Goal: Information Seeking & Learning: Learn about a topic

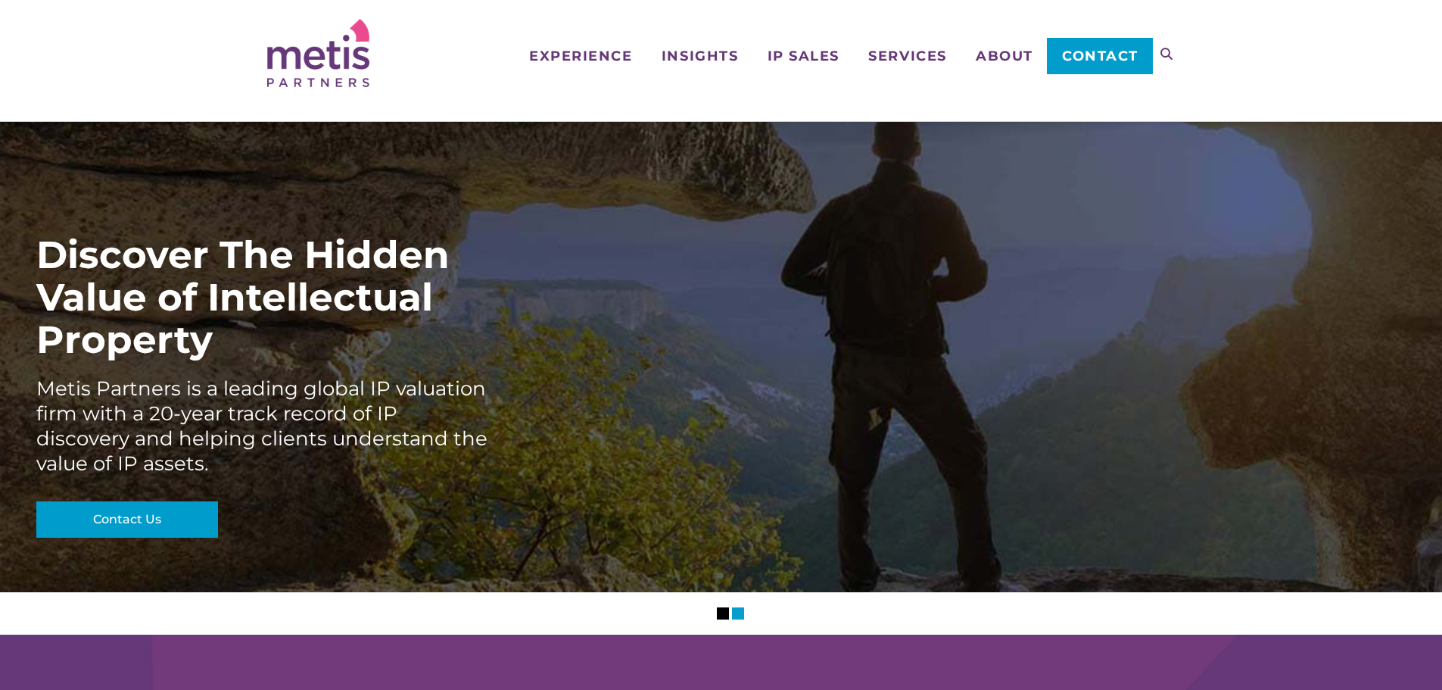
click at [1162, 55] on icon at bounding box center [1167, 54] width 12 height 12
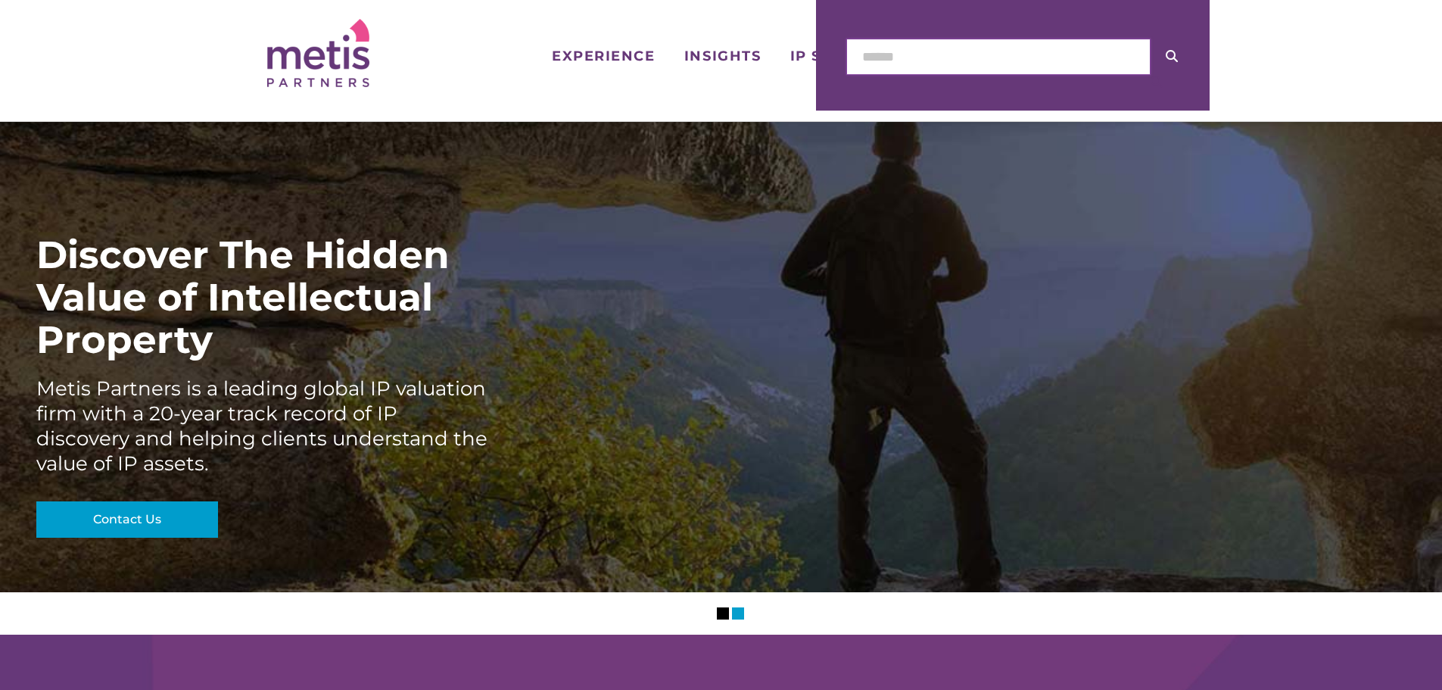
drag, startPoint x: 1059, startPoint y: 47, endPoint x: 1067, endPoint y: 47, distance: 8.3
click at [1059, 47] on input "text" at bounding box center [999, 57] width 304 height 36
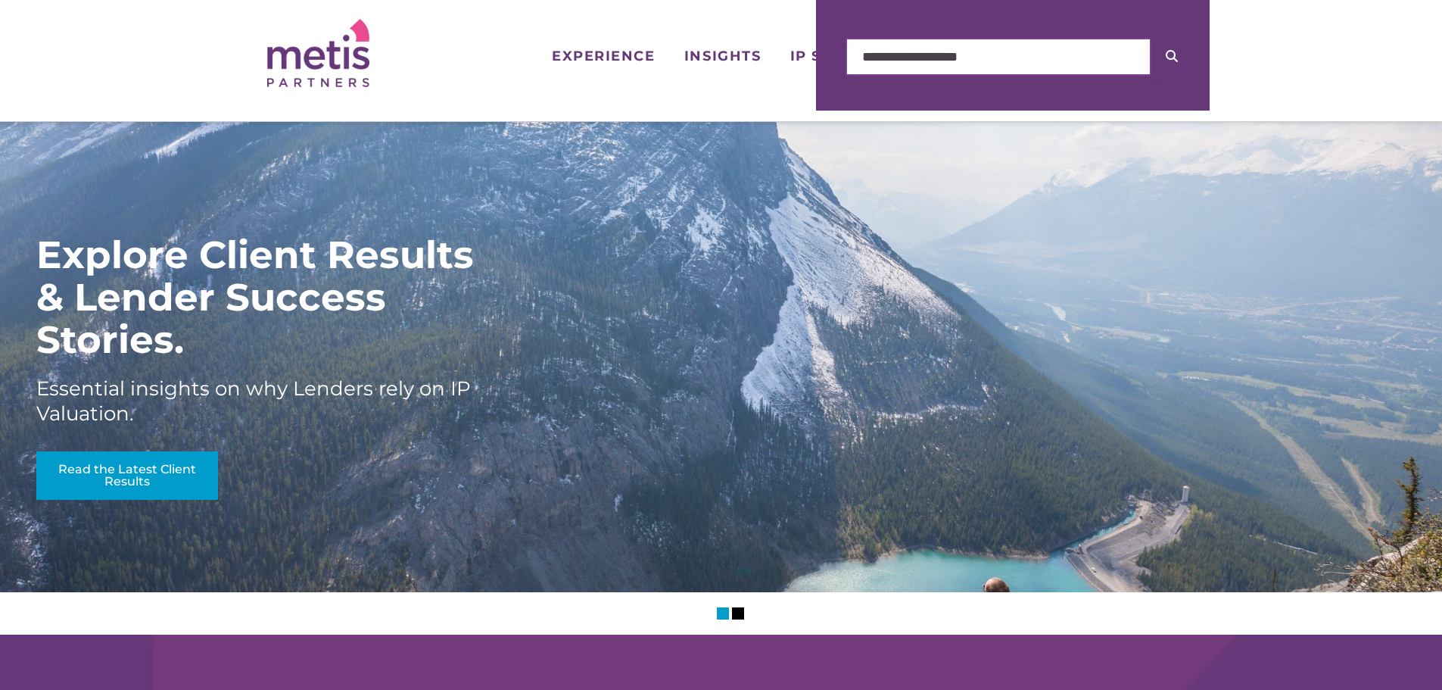
type input "**********"
click at [1151, 39] on button at bounding box center [1172, 57] width 42 height 36
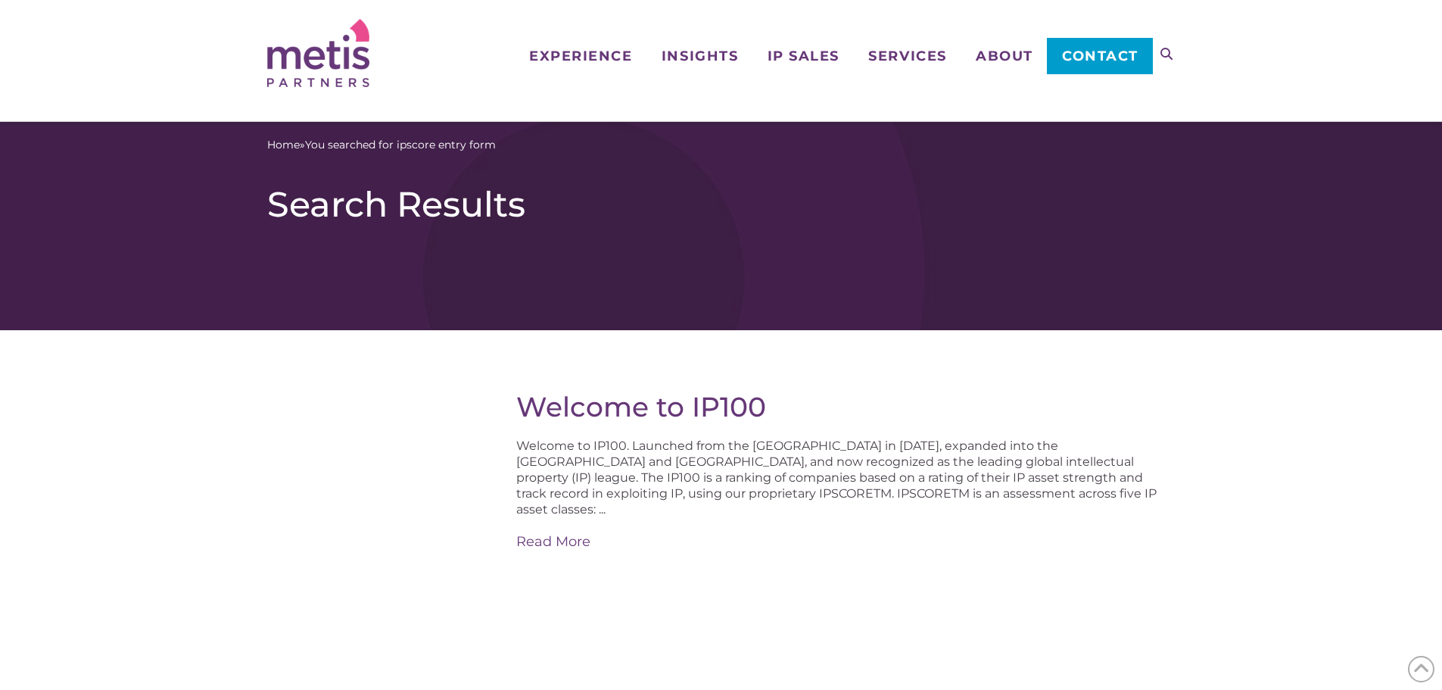
click at [1161, 55] on icon at bounding box center [1167, 54] width 12 height 12
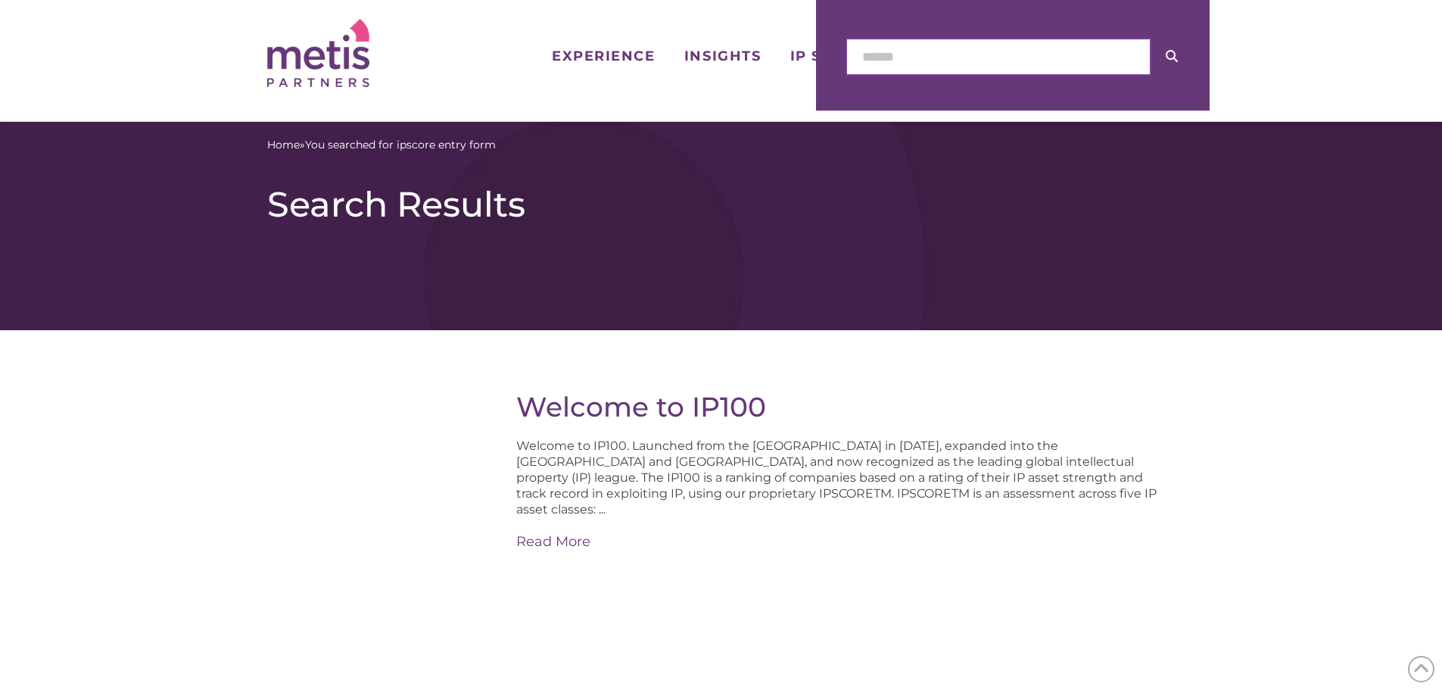
click at [1063, 65] on input "text" at bounding box center [999, 57] width 304 height 36
type input "*******"
click at [1151, 39] on button at bounding box center [1172, 57] width 42 height 36
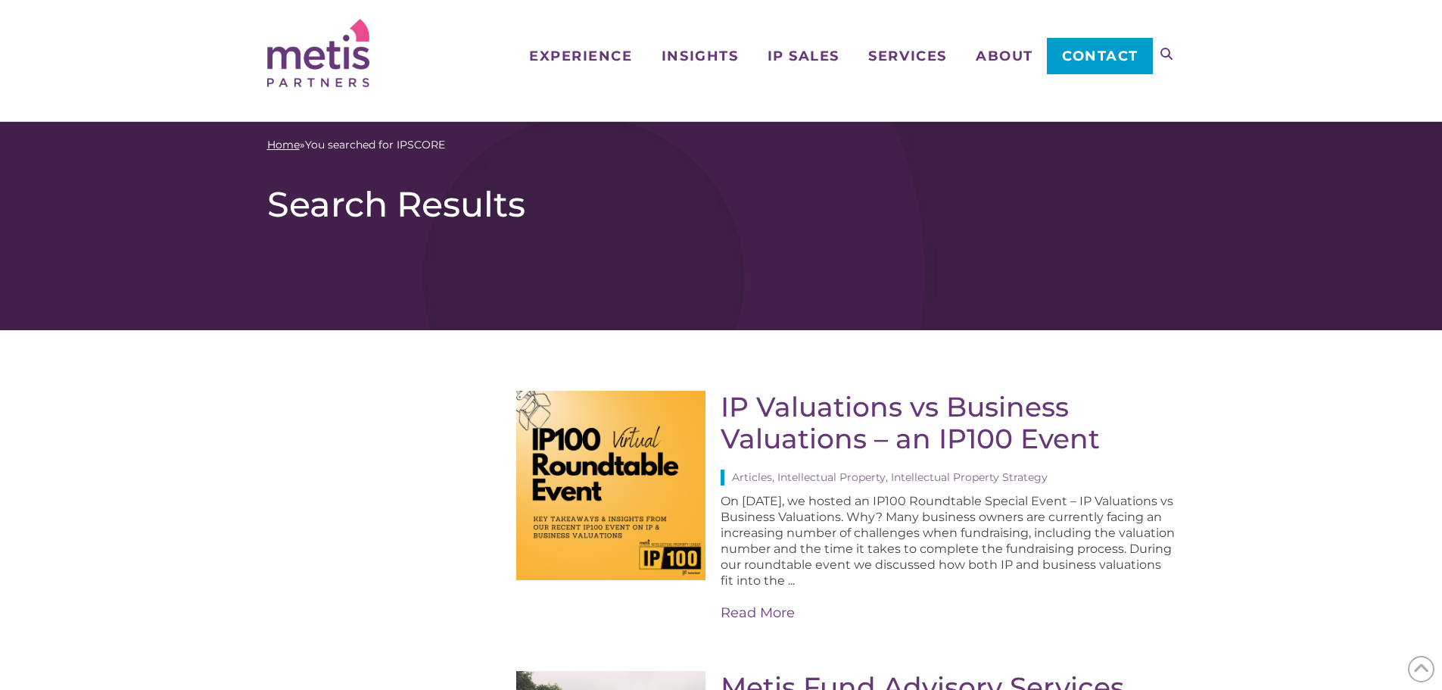
click at [282, 148] on link "Home" at bounding box center [283, 145] width 33 height 16
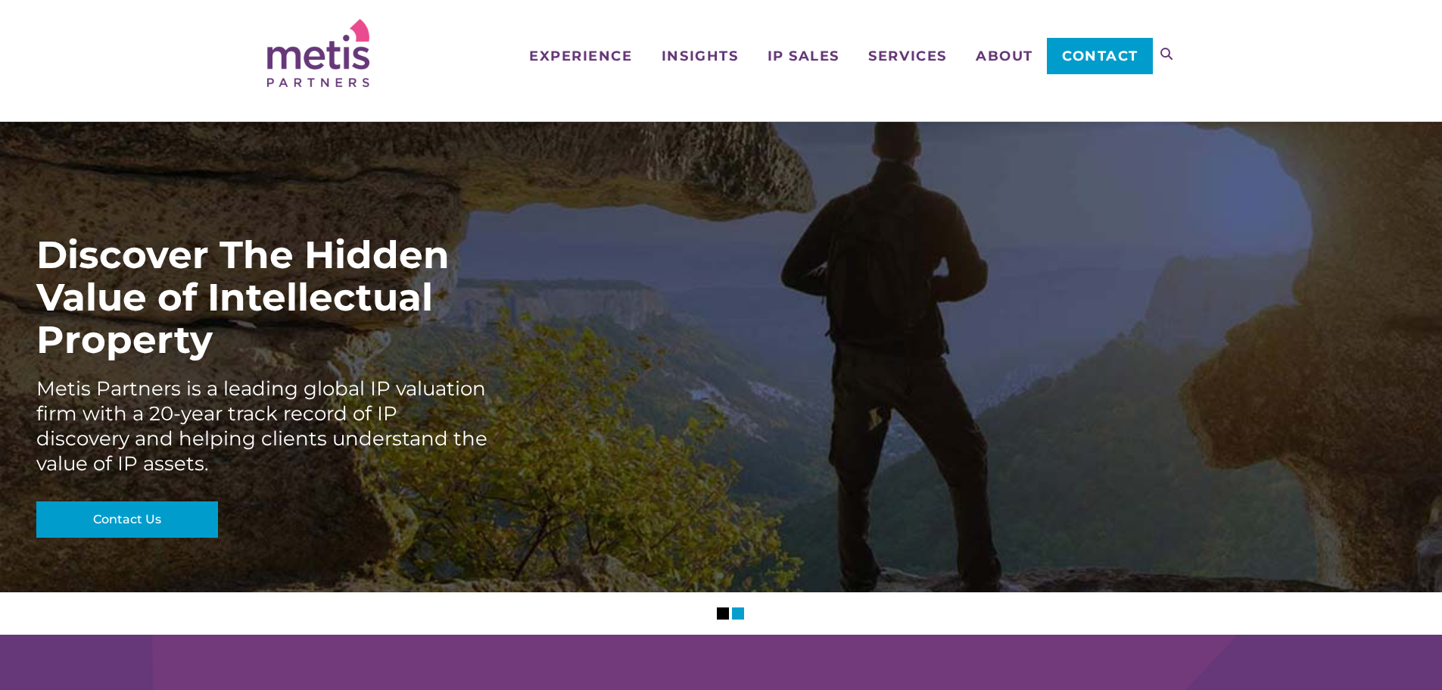
click at [356, 55] on img at bounding box center [318, 53] width 102 height 68
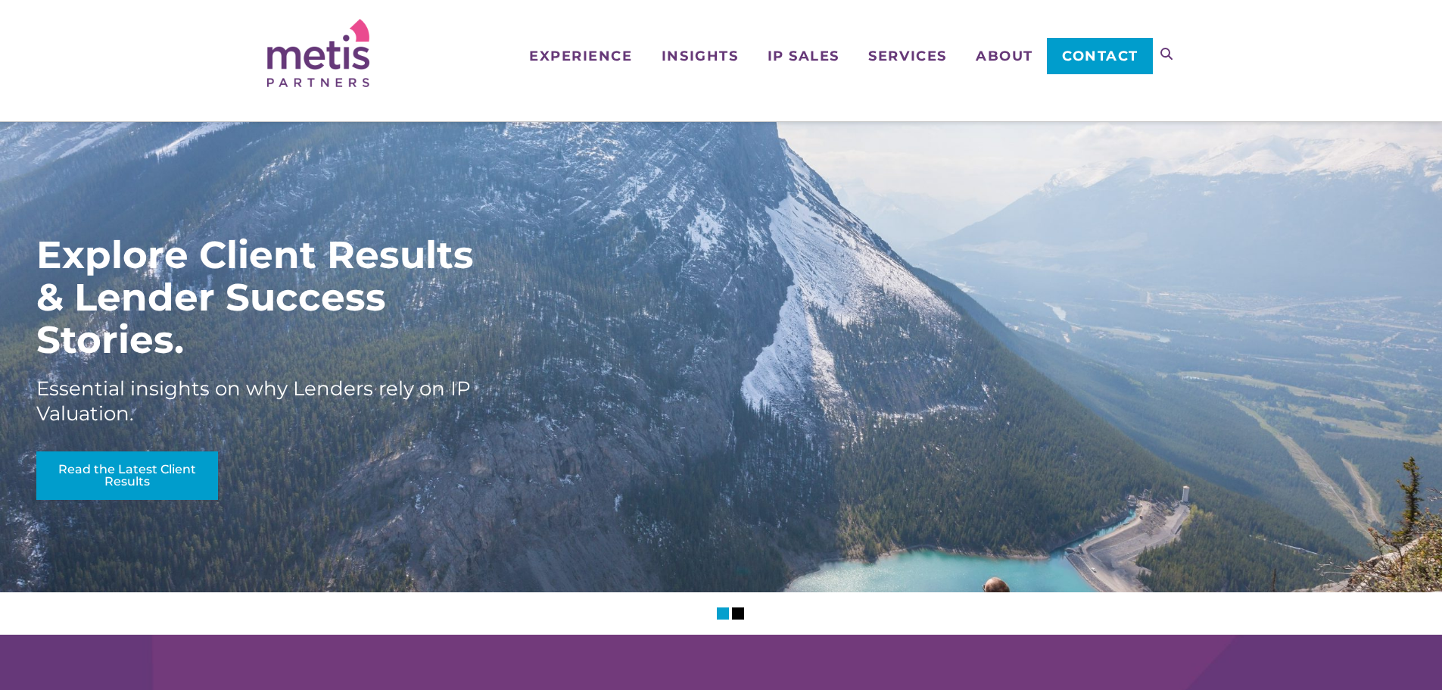
click at [291, 67] on img at bounding box center [318, 53] width 102 height 68
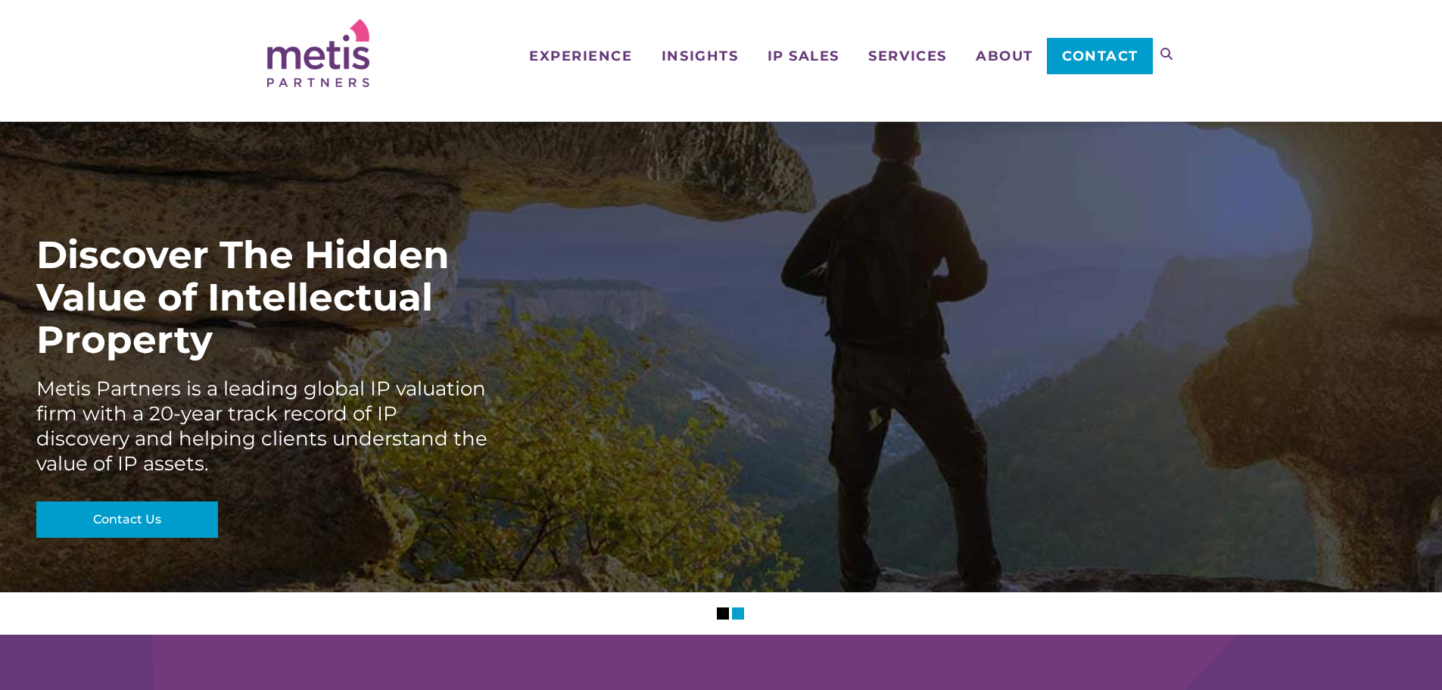
click at [1168, 51] on icon at bounding box center [1167, 54] width 12 height 12
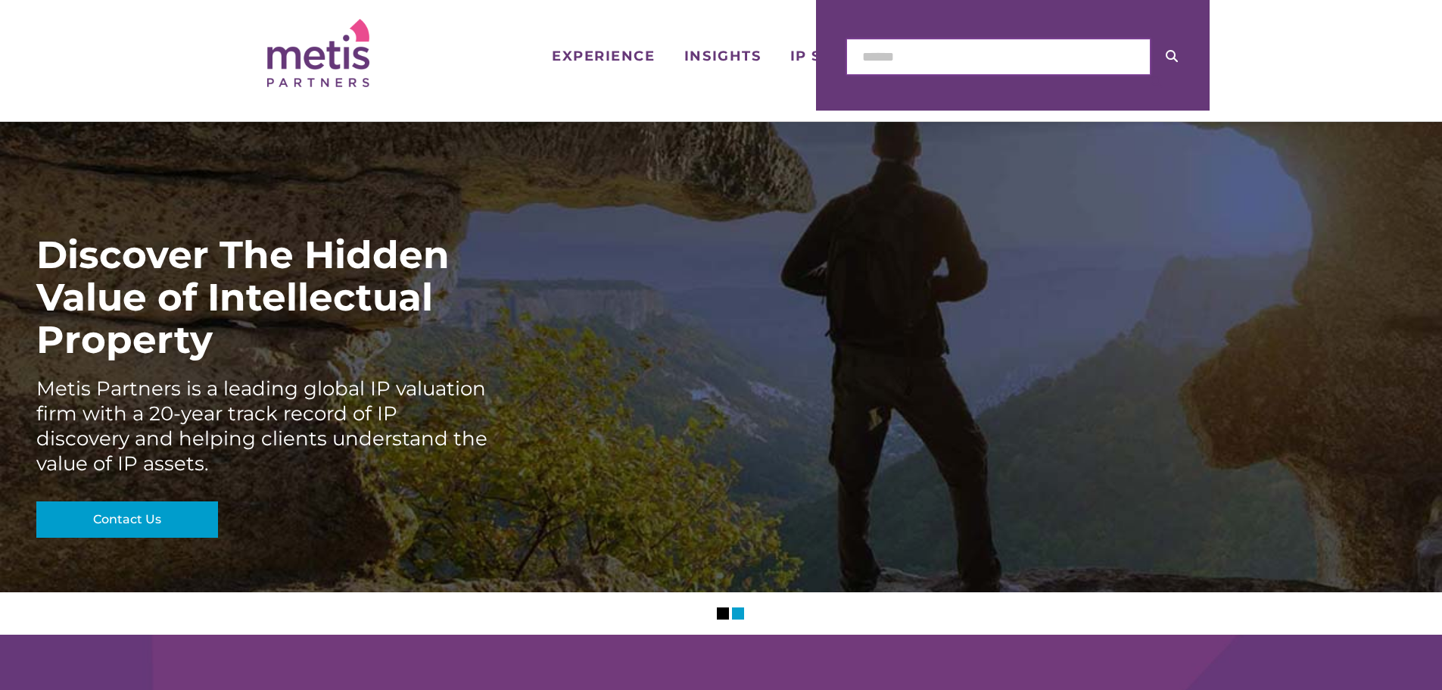
click at [1066, 58] on input "text" at bounding box center [999, 57] width 304 height 36
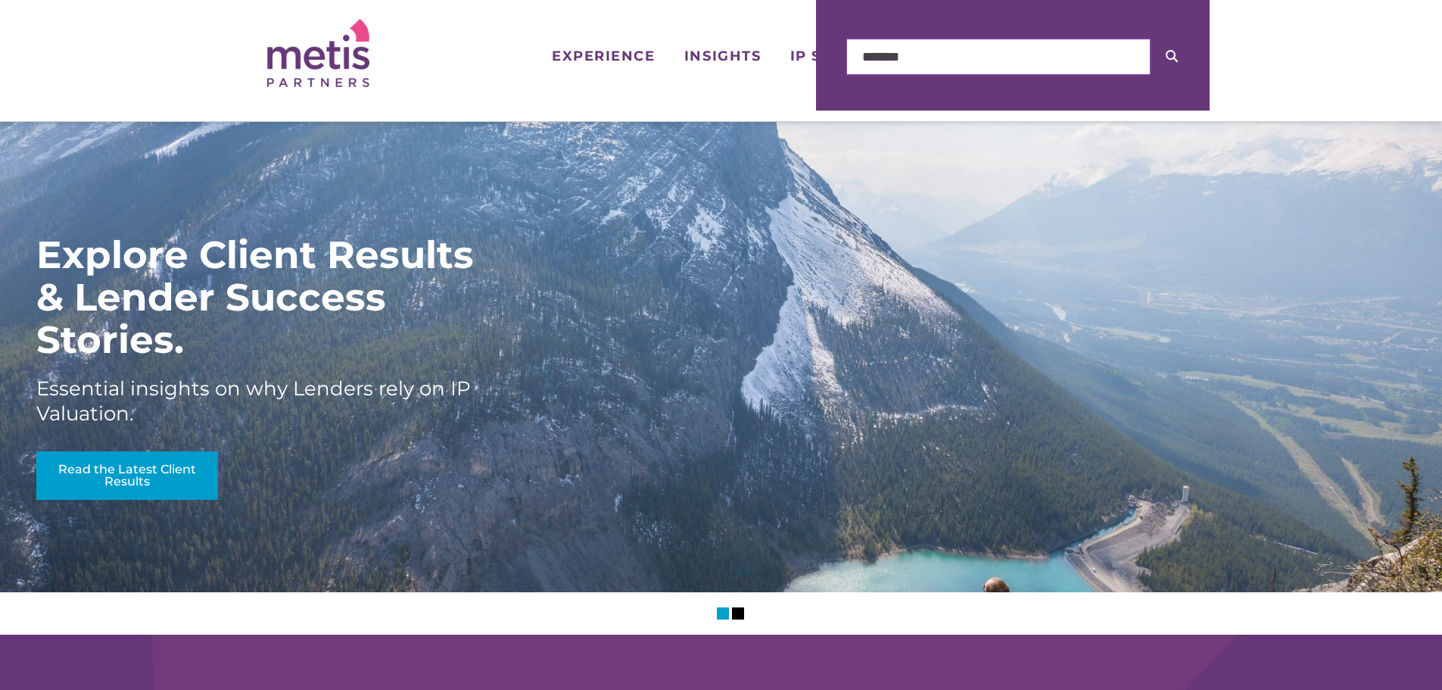
type input "*******"
click at [1151, 39] on button at bounding box center [1172, 57] width 42 height 36
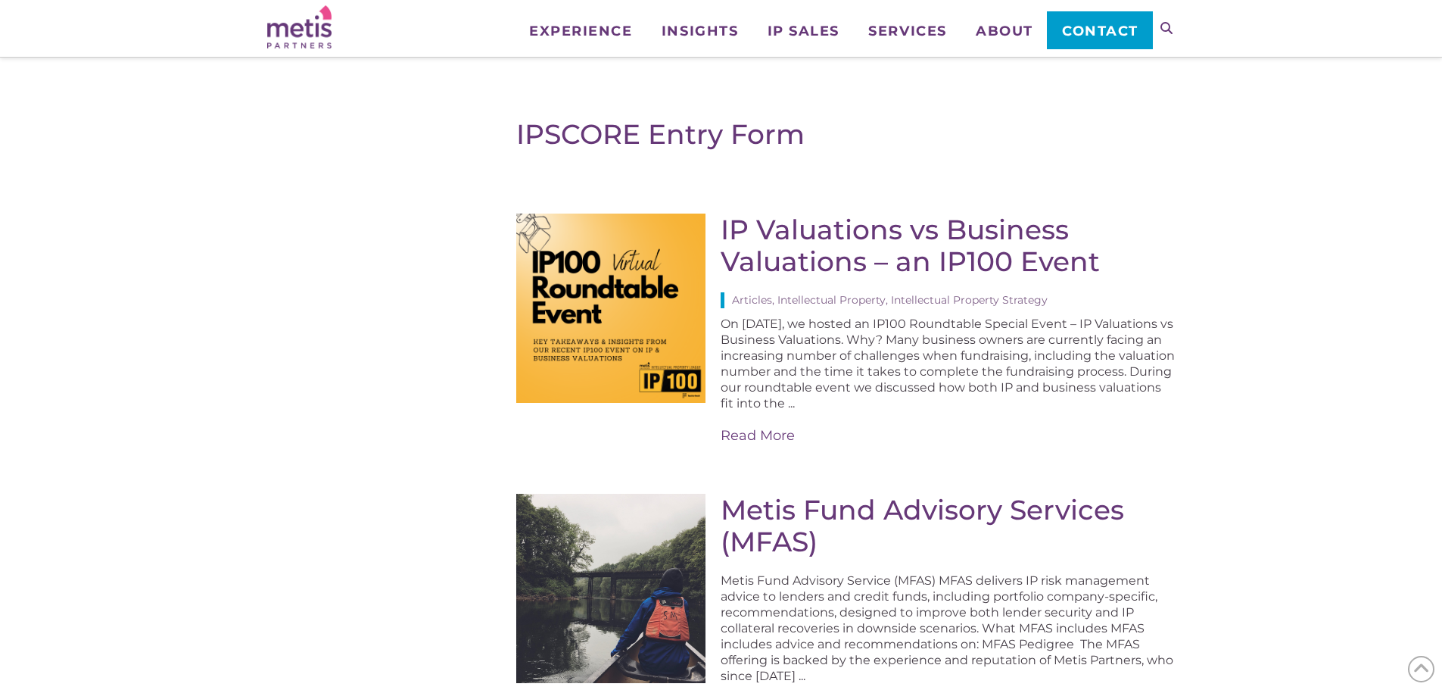
scroll to position [151, 0]
click at [722, 138] on link "IPSCORE Entry Form" at bounding box center [660, 133] width 288 height 33
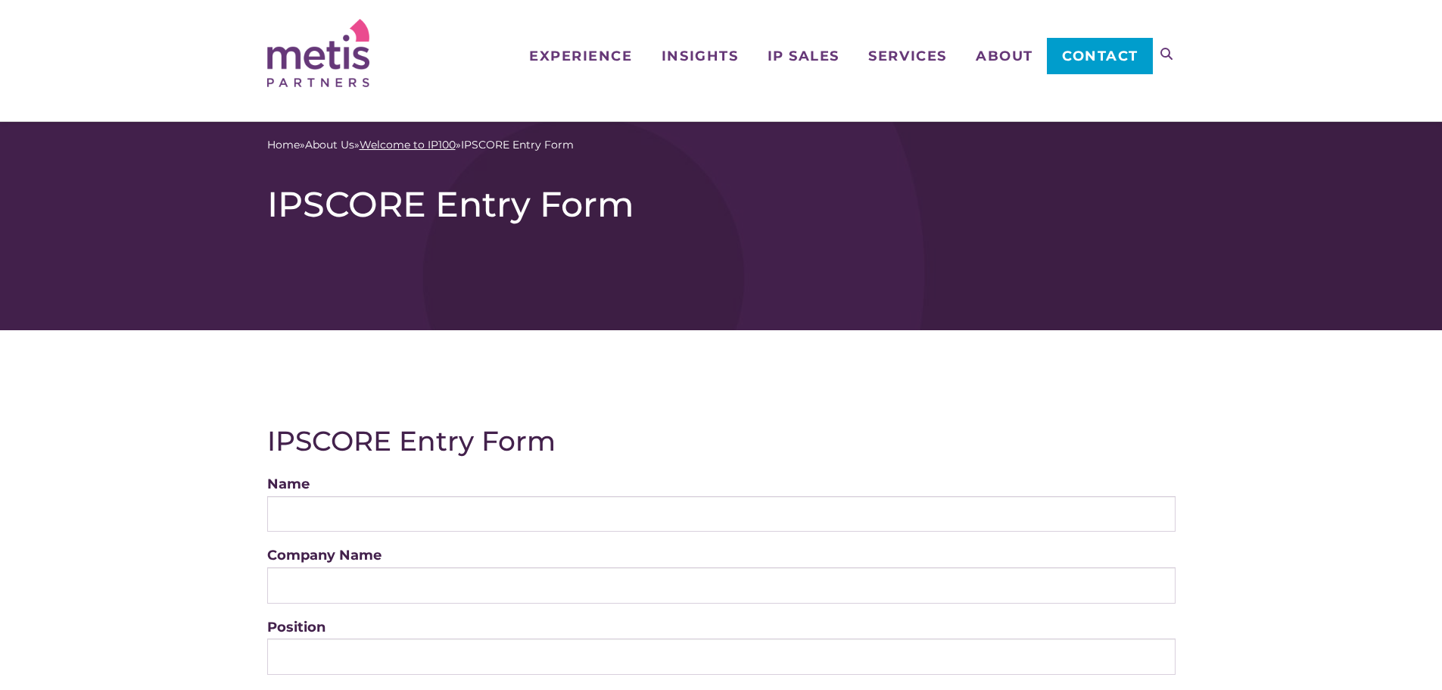
click at [398, 144] on link "Welcome to IP100" at bounding box center [408, 145] width 96 height 16
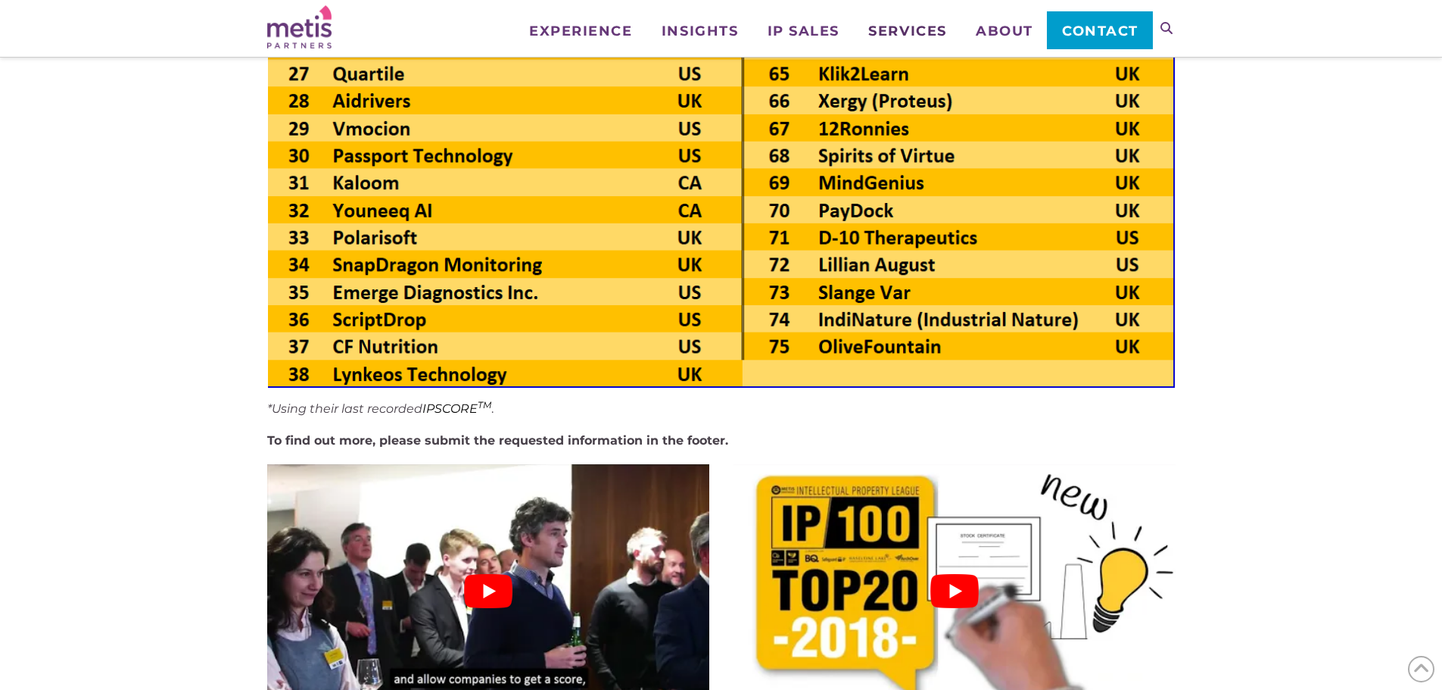
scroll to position [2423, 0]
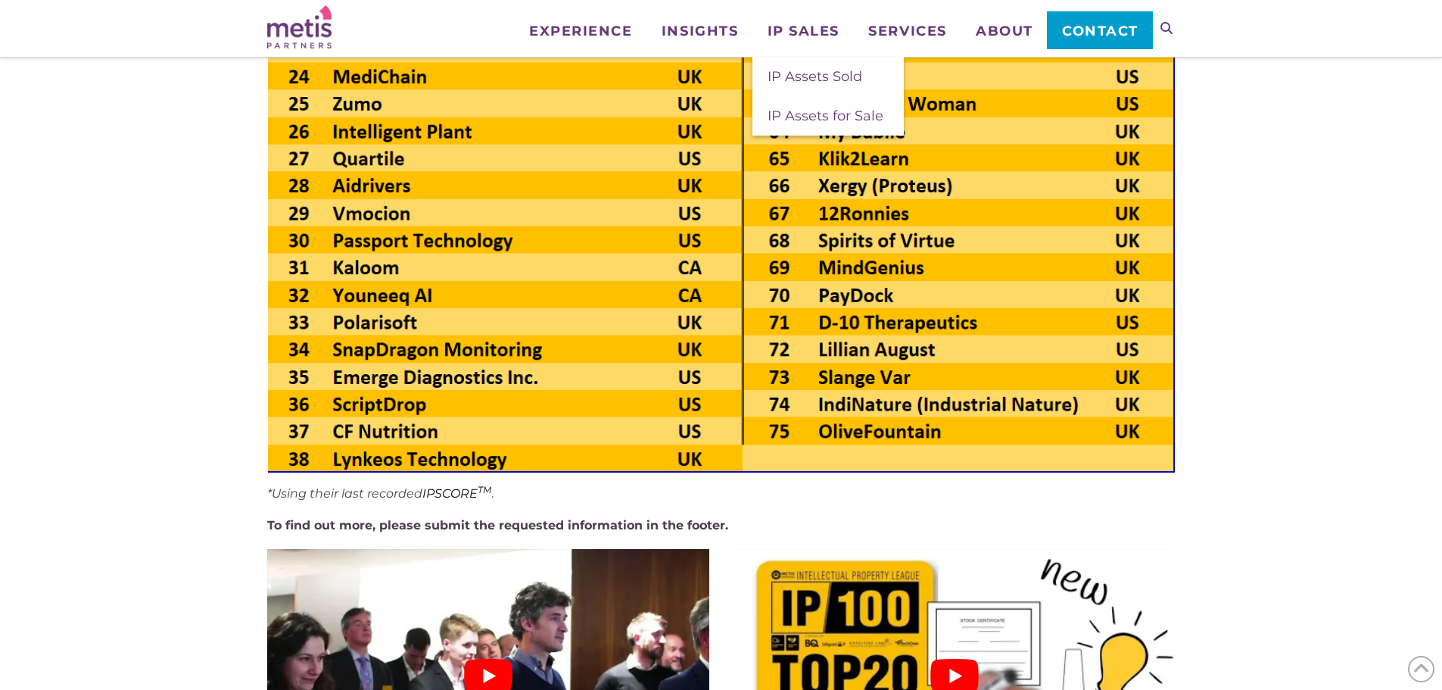
drag, startPoint x: 304, startPoint y: 16, endPoint x: 464, endPoint y: 19, distance: 160.5
click at [304, 16] on img at bounding box center [299, 26] width 64 height 43
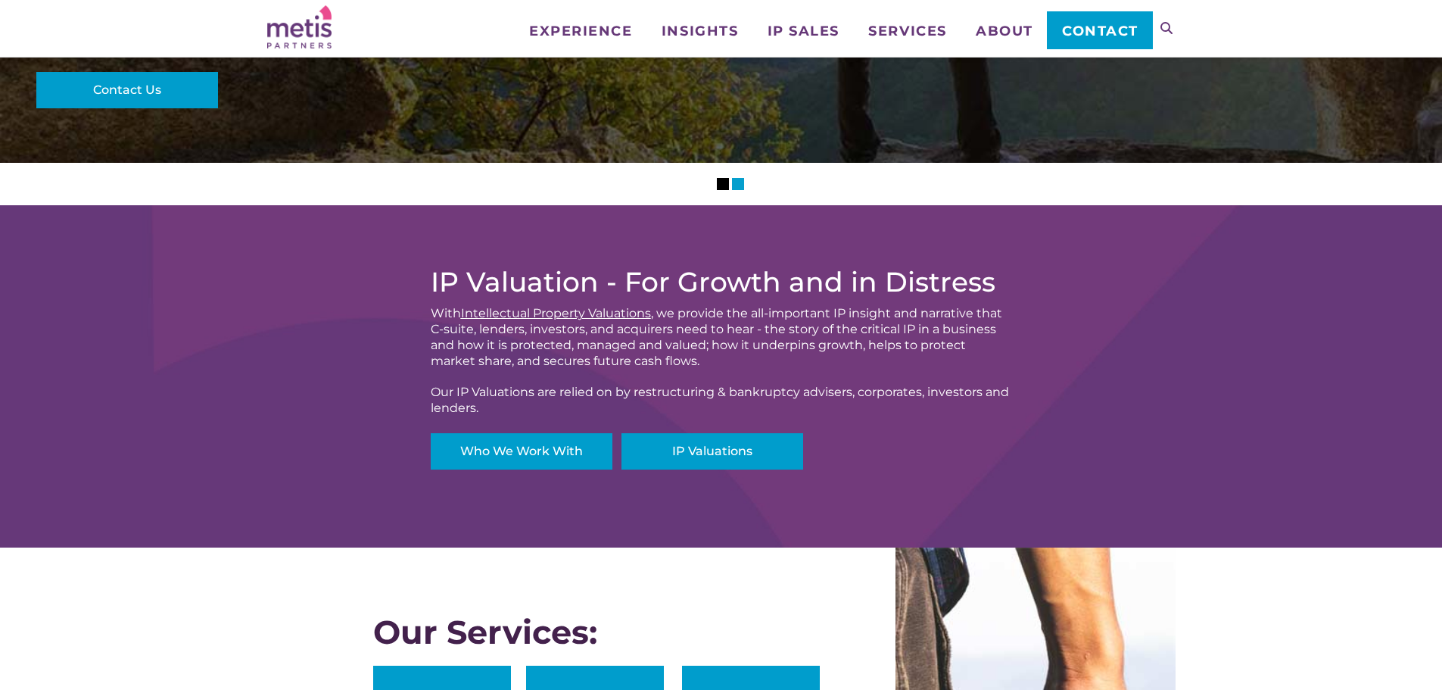
scroll to position [303, 0]
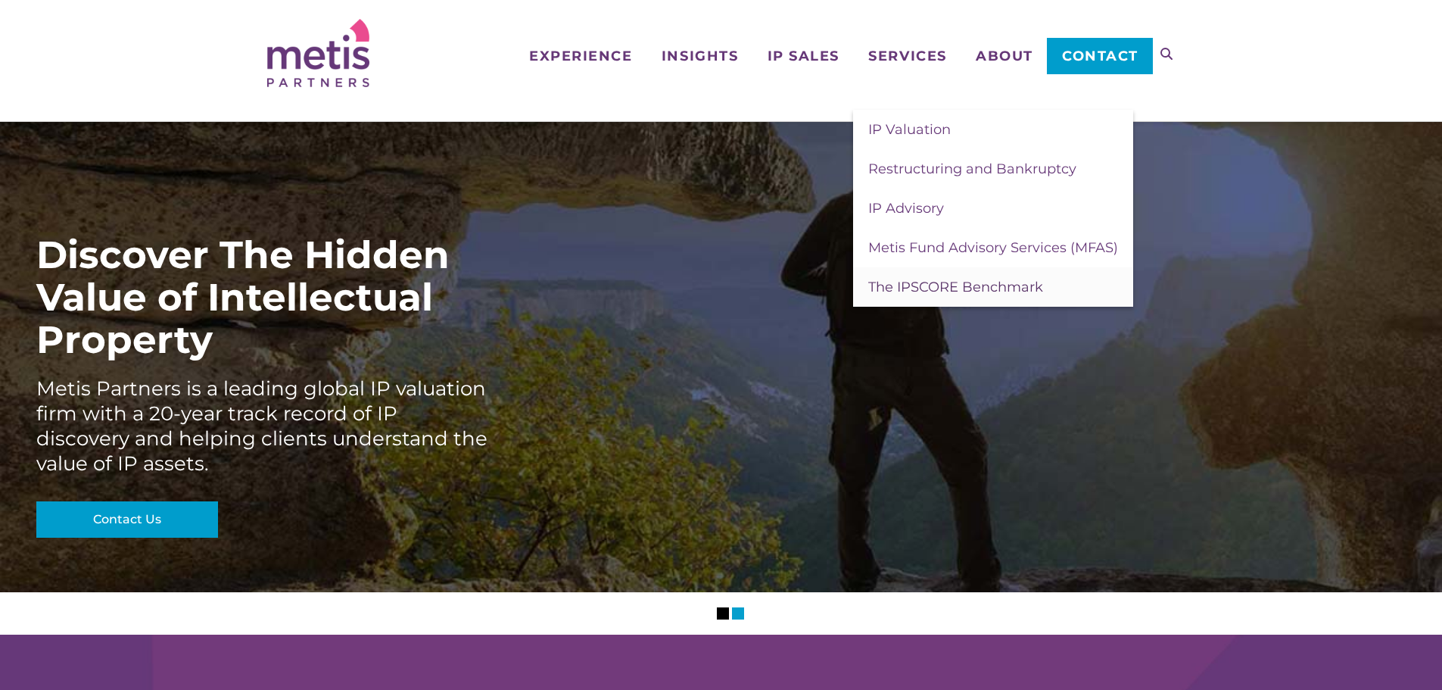
click at [939, 284] on span "The IPSCORE Benchmark" at bounding box center [955, 287] width 175 height 17
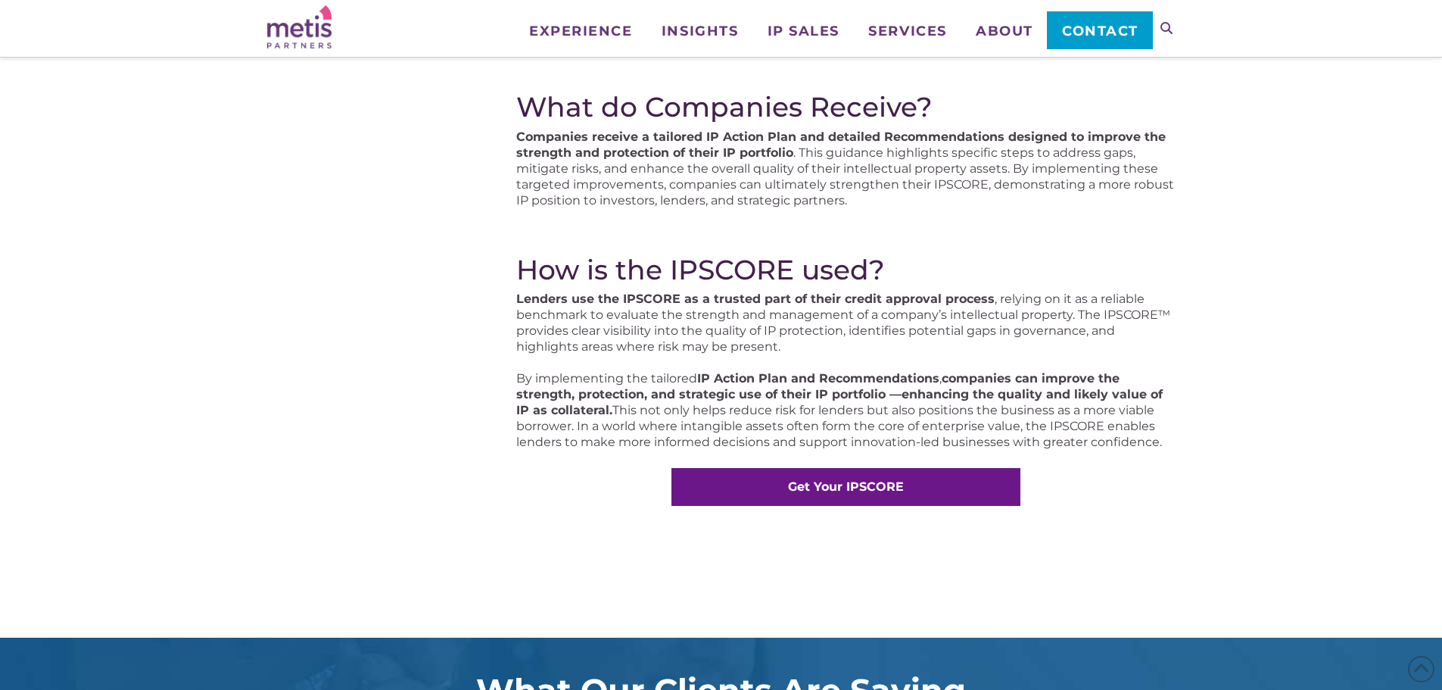
scroll to position [909, 0]
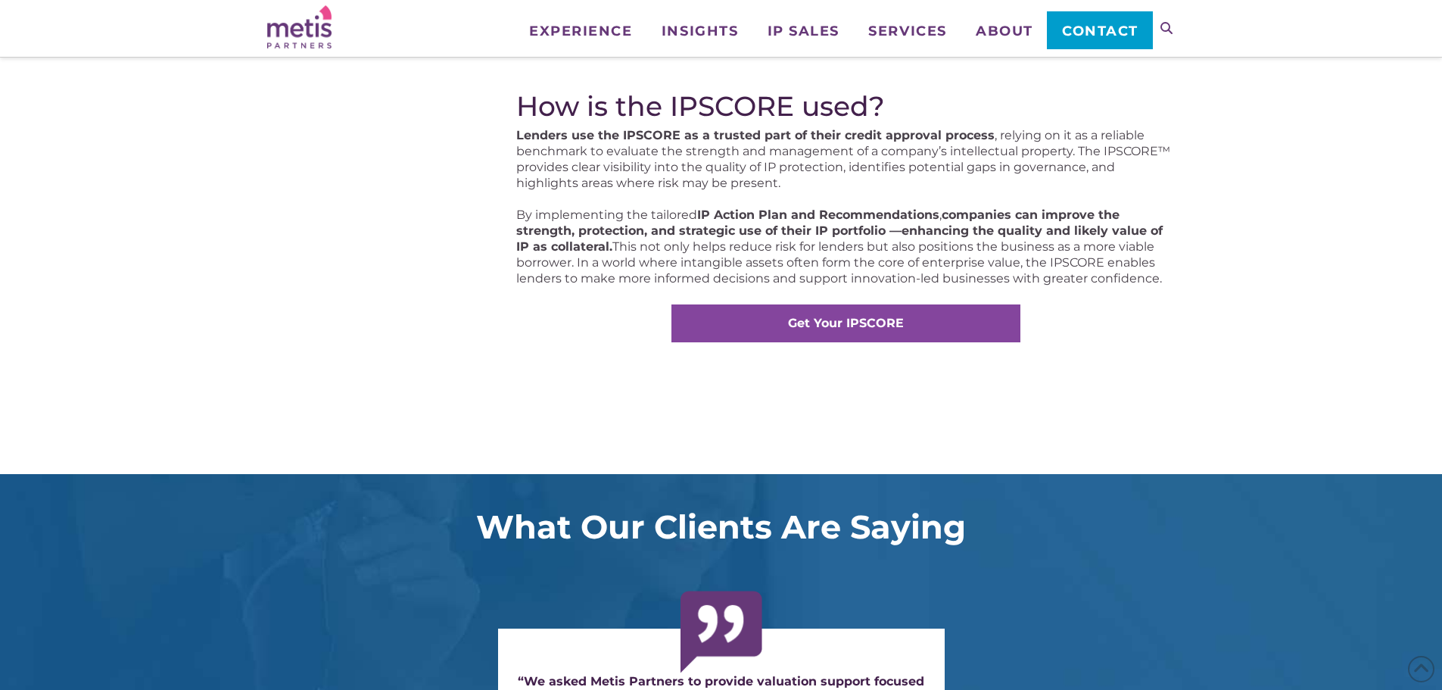
click at [848, 320] on strong "Get Your IPSCORE" at bounding box center [846, 323] width 116 height 14
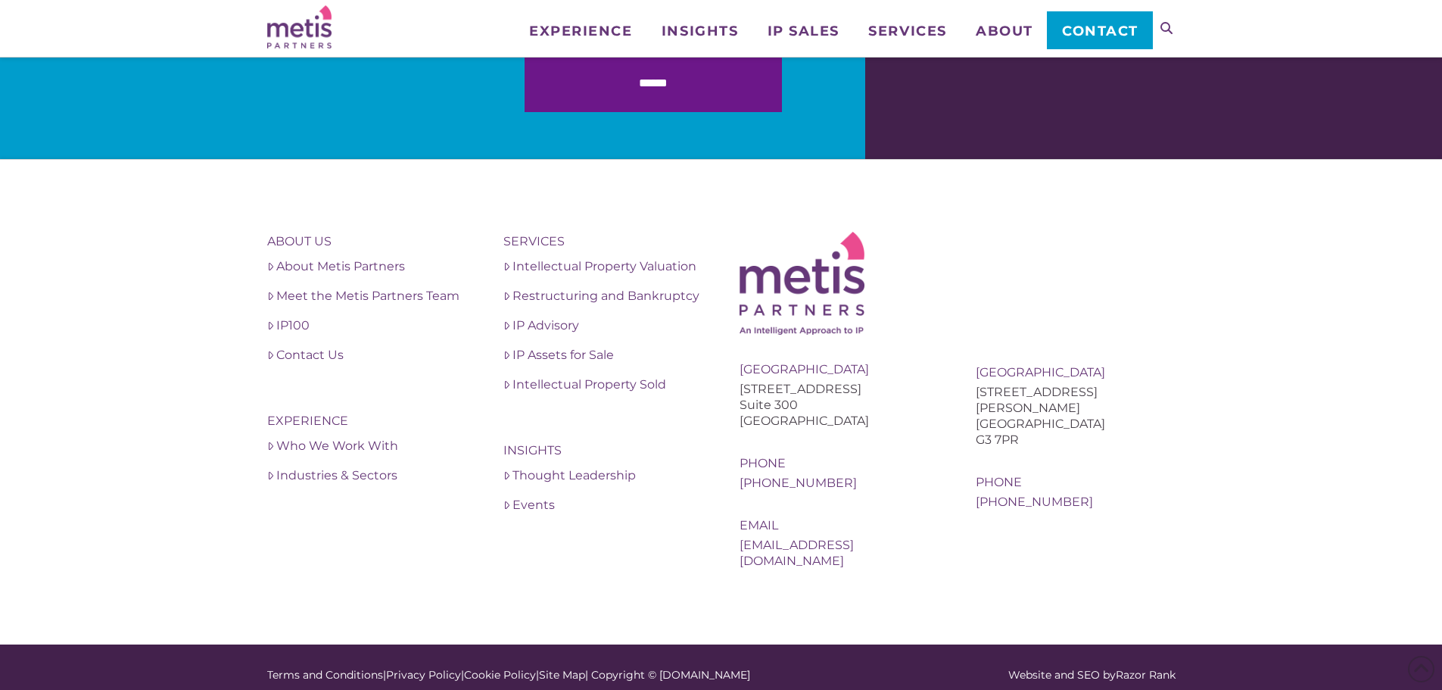
scroll to position [5299, 0]
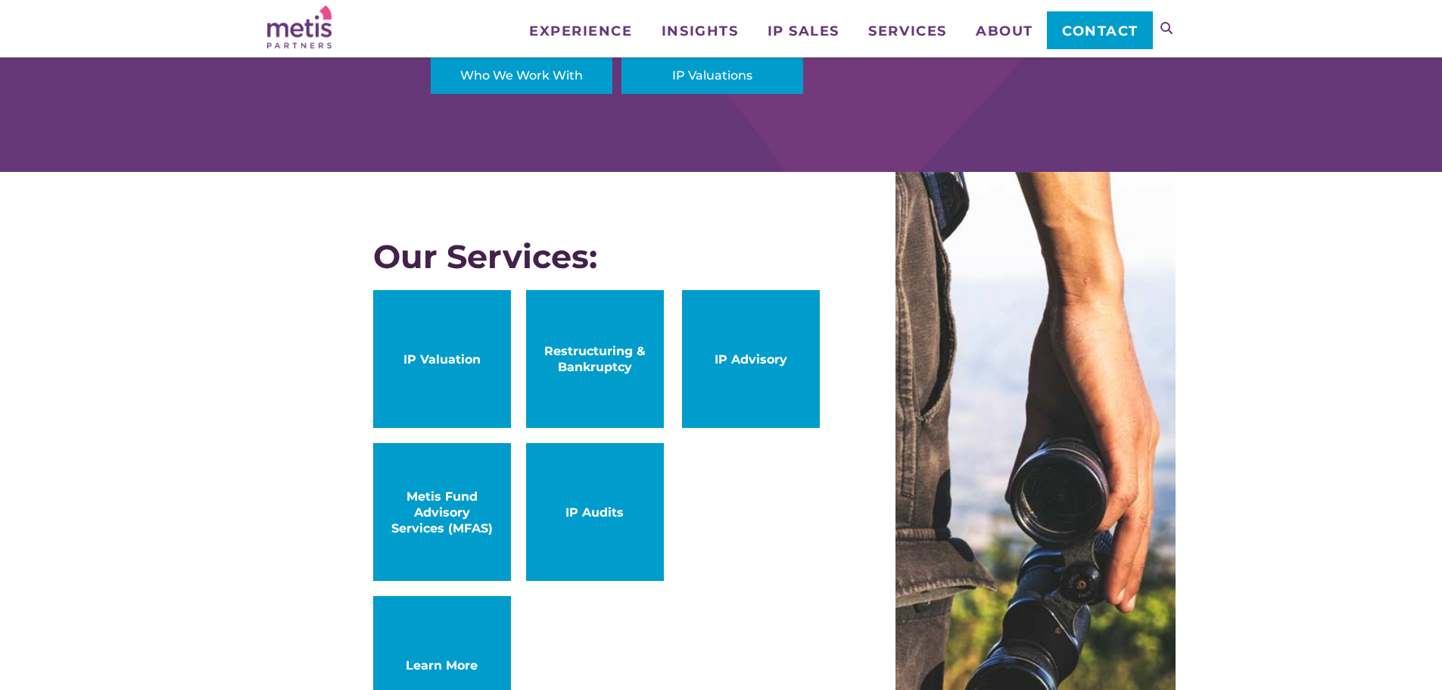
scroll to position [834, 0]
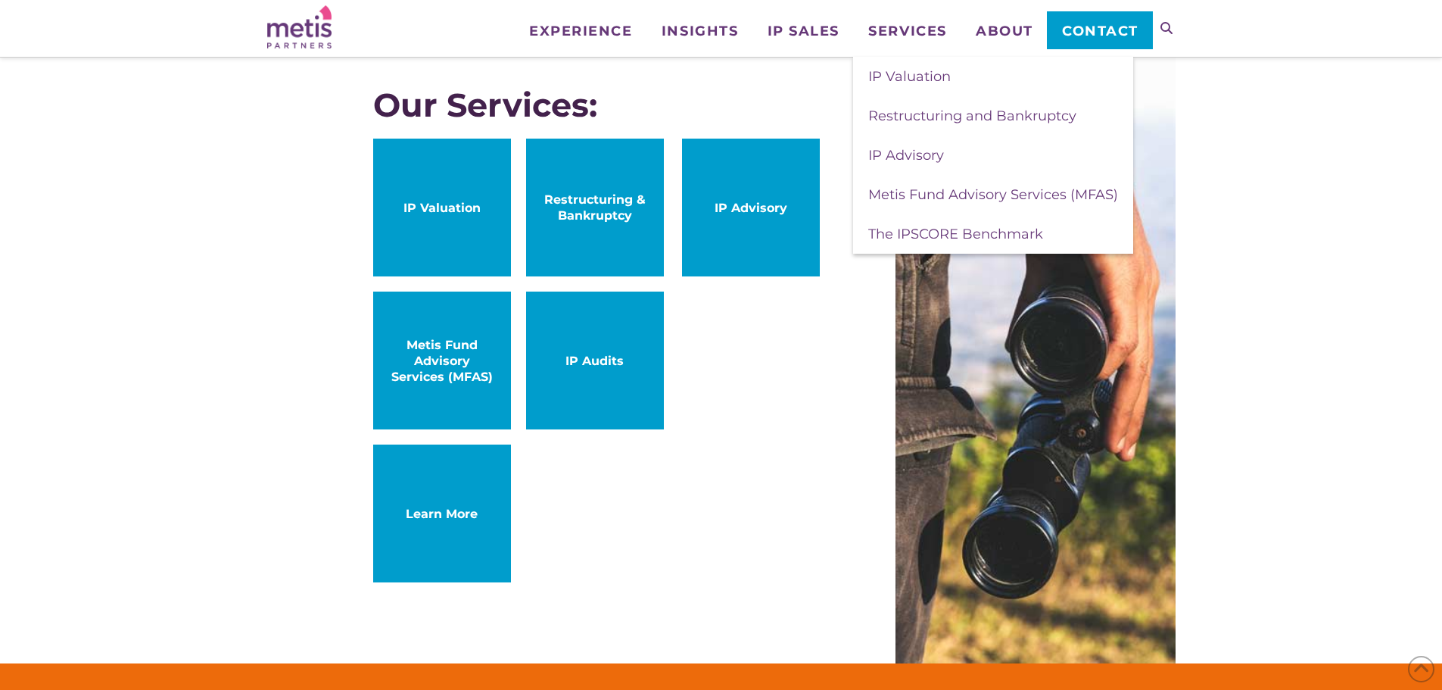
click at [740, 204] on span "IP Advisory" at bounding box center [751, 208] width 108 height 16
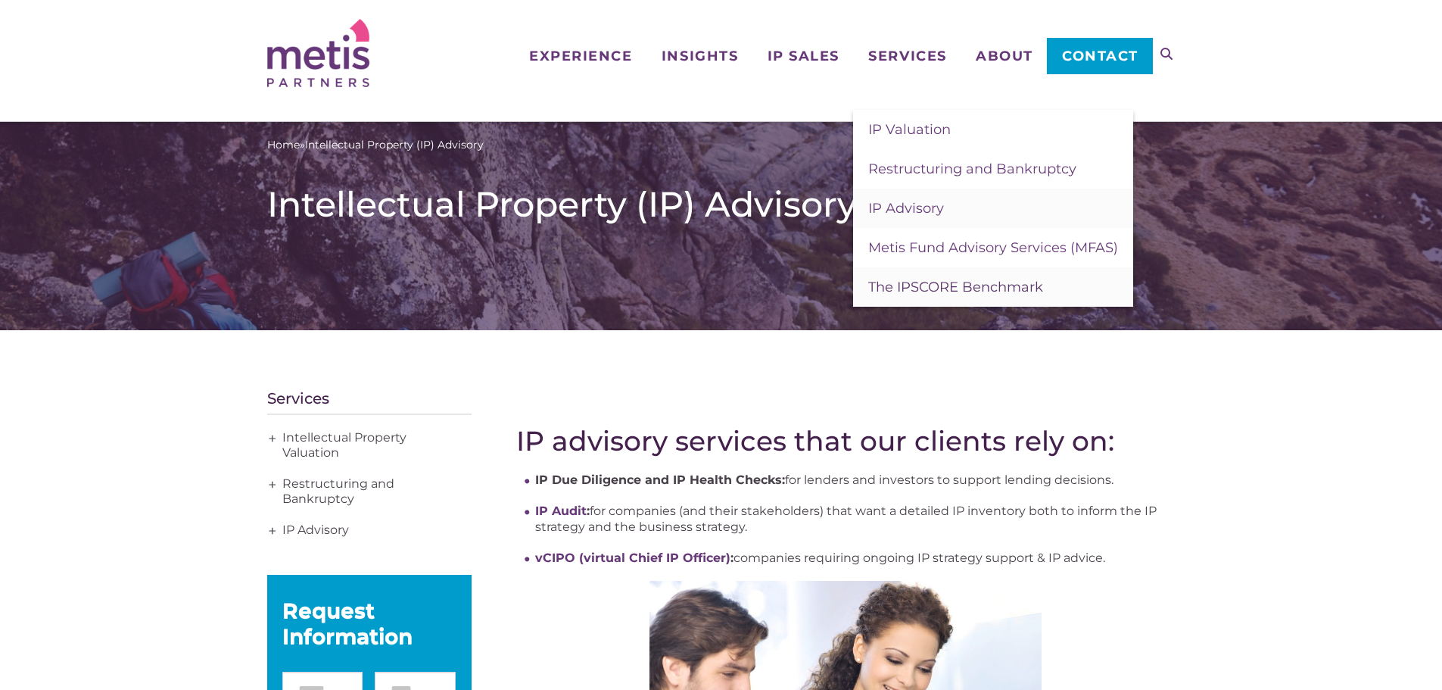
click at [940, 285] on span "The IPSCORE Benchmark" at bounding box center [955, 287] width 175 height 17
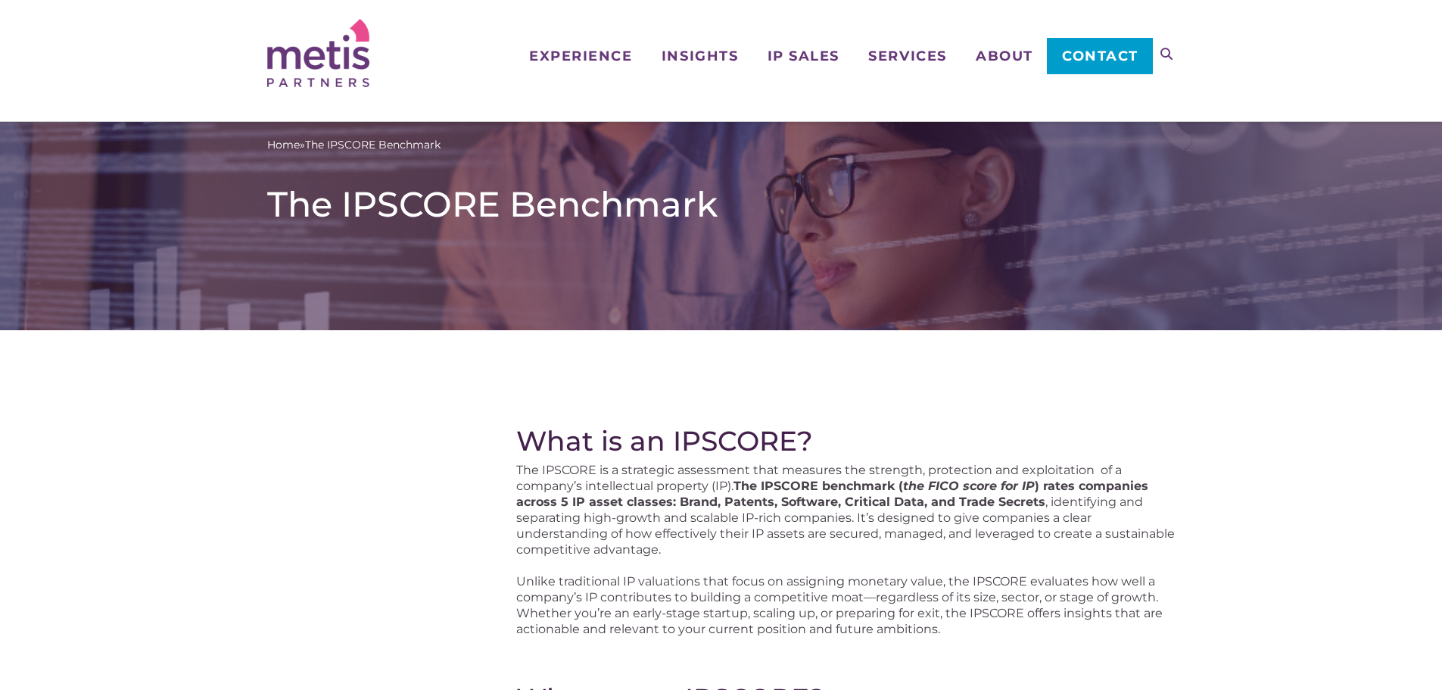
click at [339, 51] on img at bounding box center [318, 53] width 102 height 68
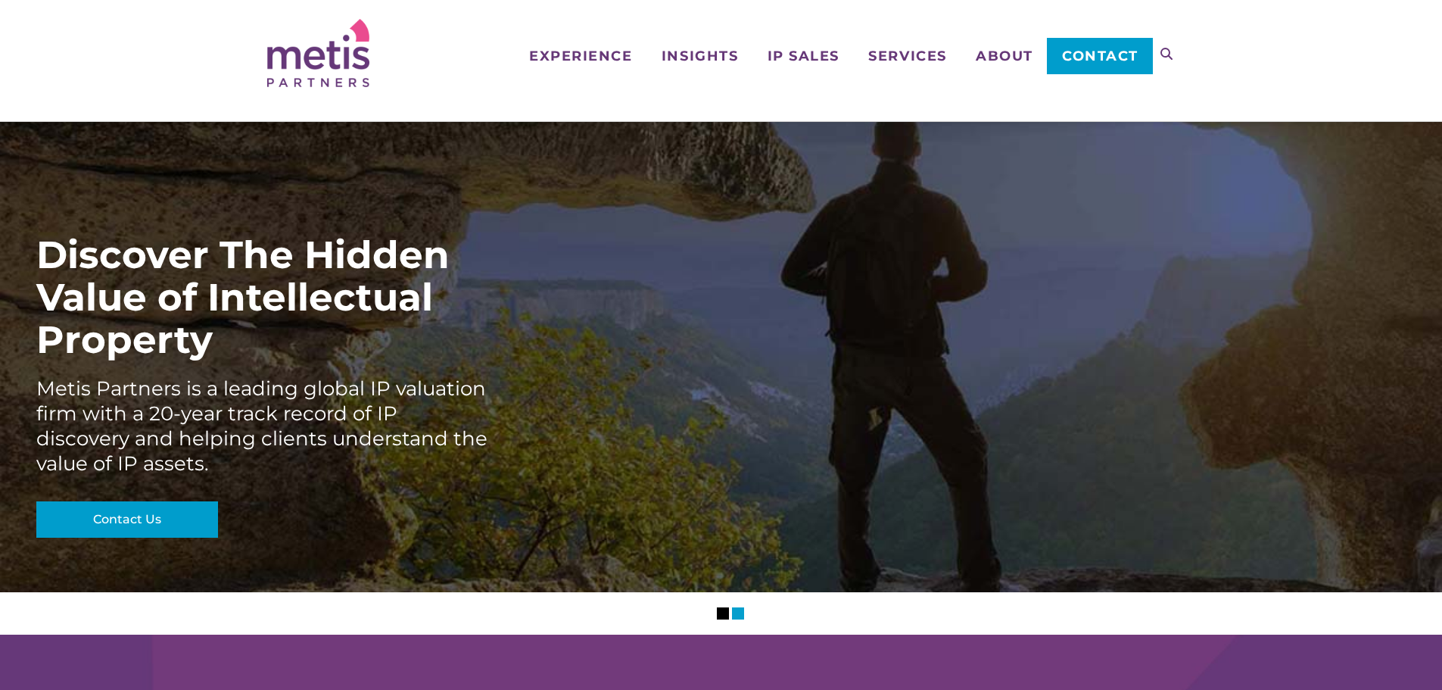
click at [257, 67] on div "Navigation Experience Who We Work With Industries & Sectors Insights Articles/I…" at bounding box center [721, 60] width 1442 height 121
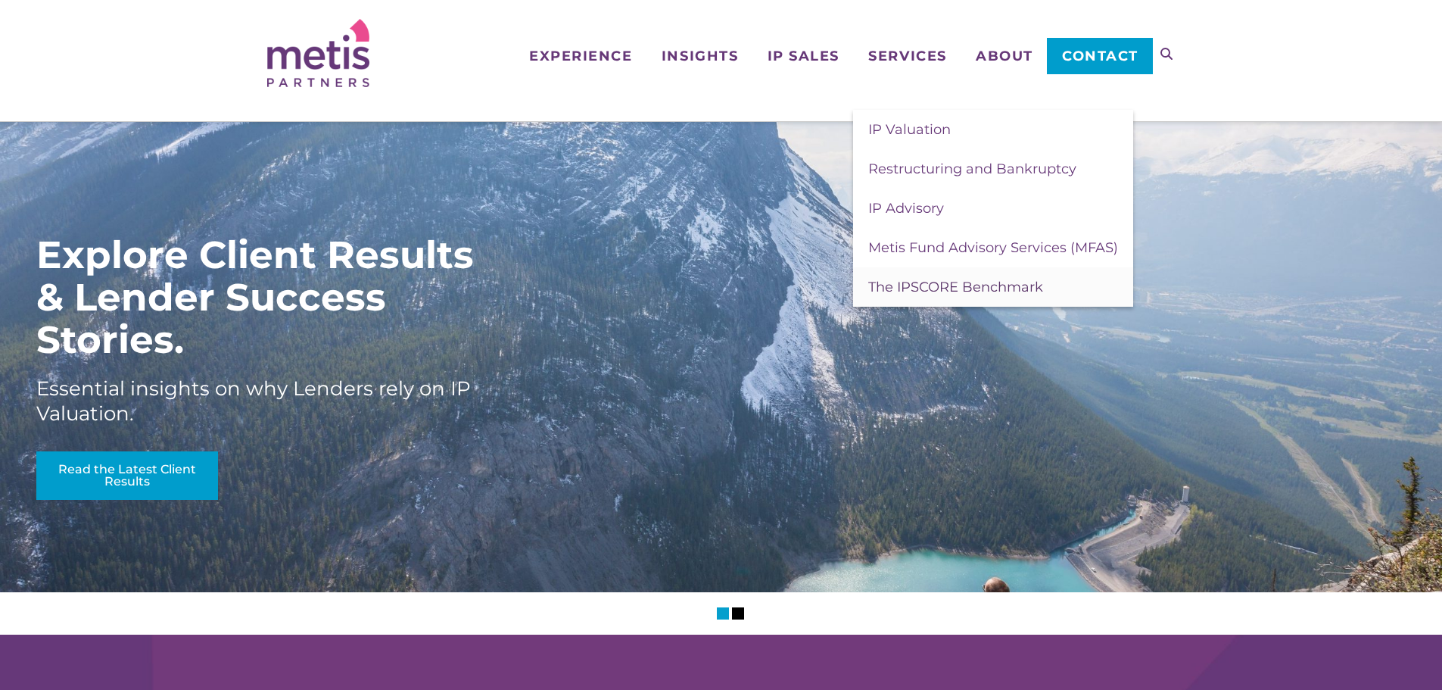
click at [937, 285] on span "The IPSCORE Benchmark" at bounding box center [955, 287] width 175 height 17
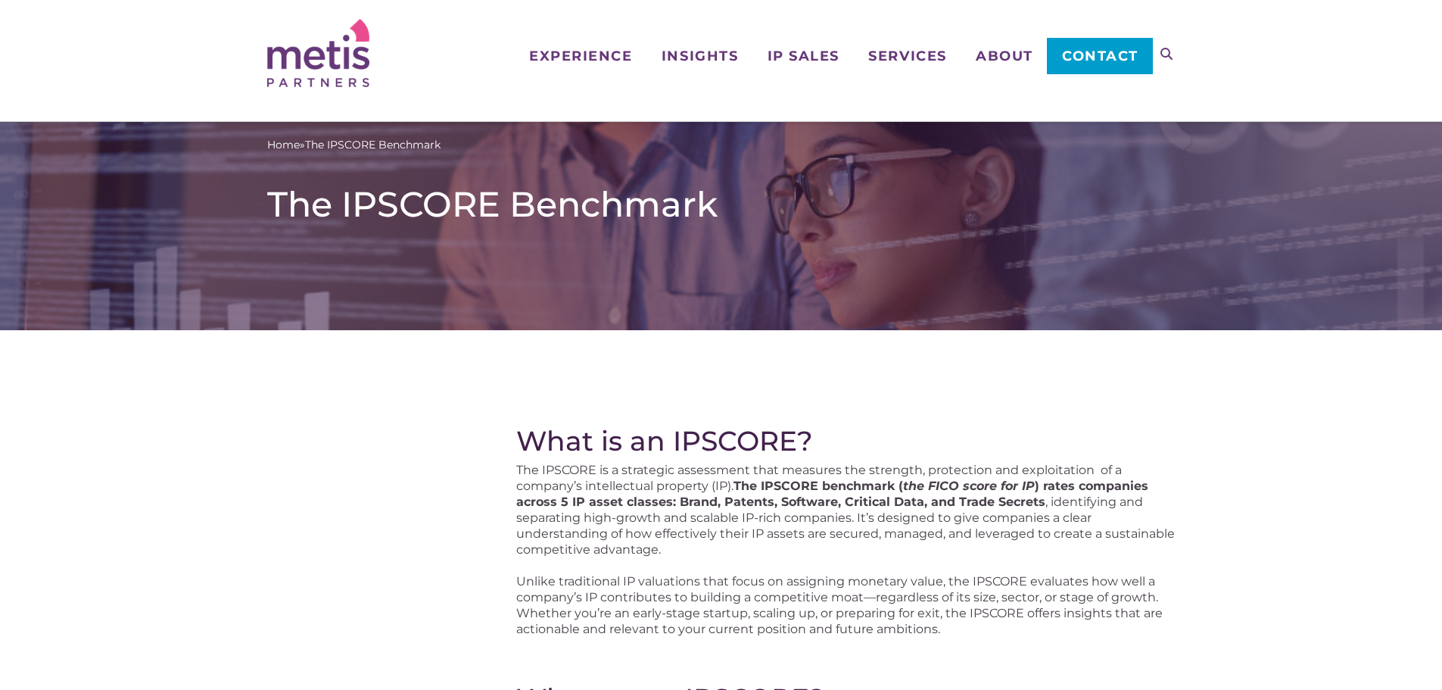
click at [350, 50] on img at bounding box center [318, 53] width 102 height 68
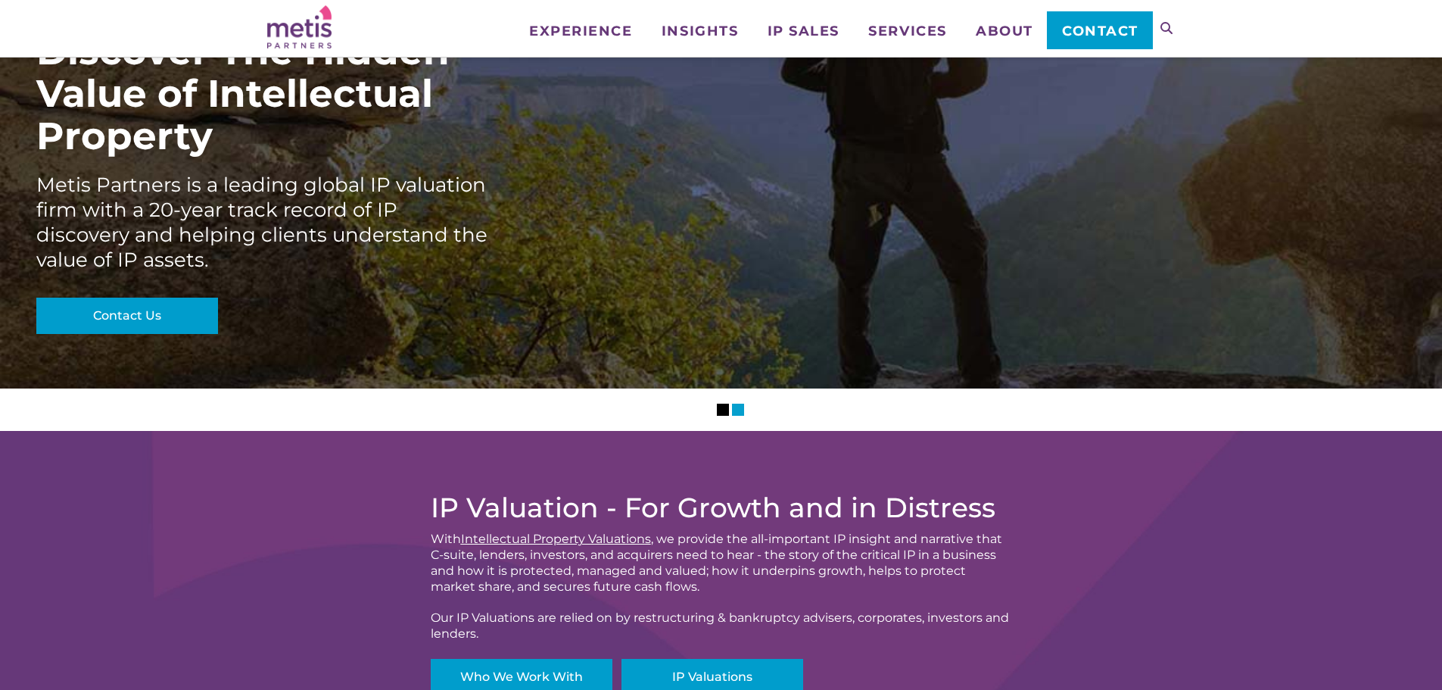
scroll to position [227, 0]
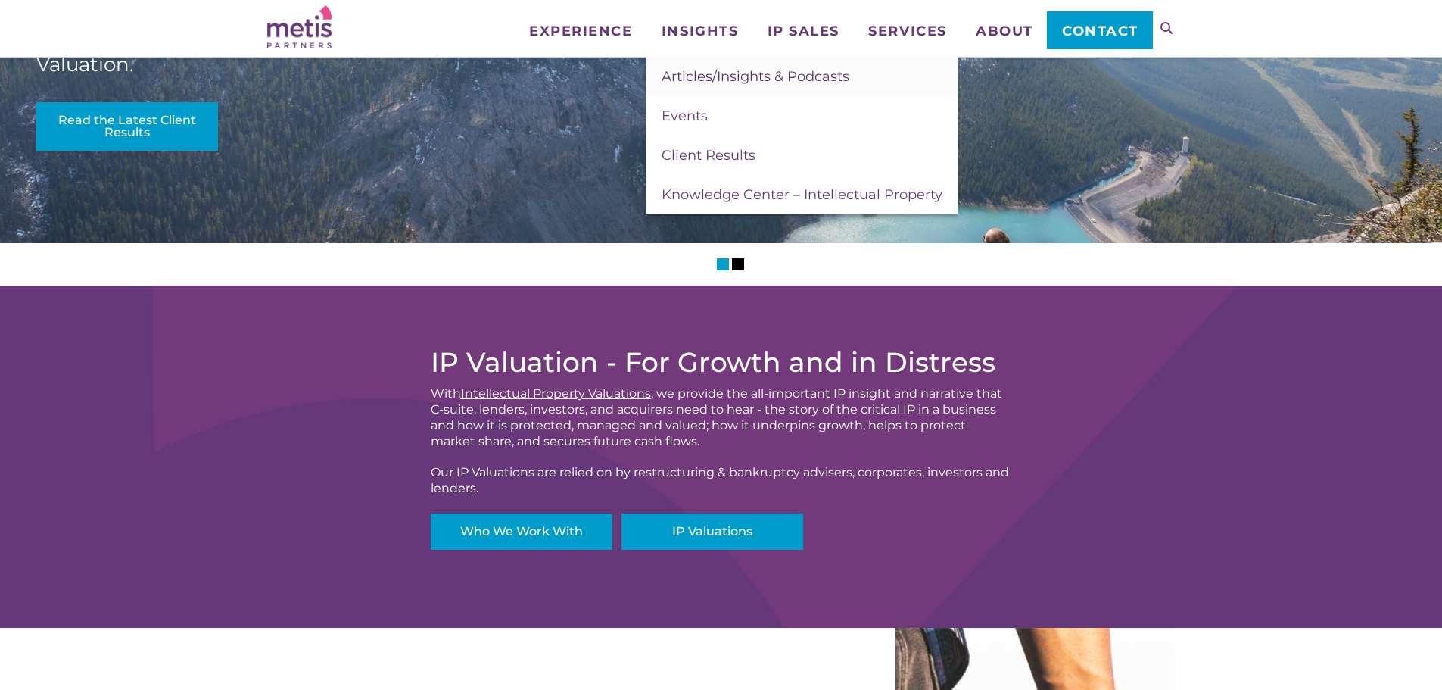
click at [746, 70] on span "Articles/Insights & Podcasts" at bounding box center [756, 76] width 188 height 17
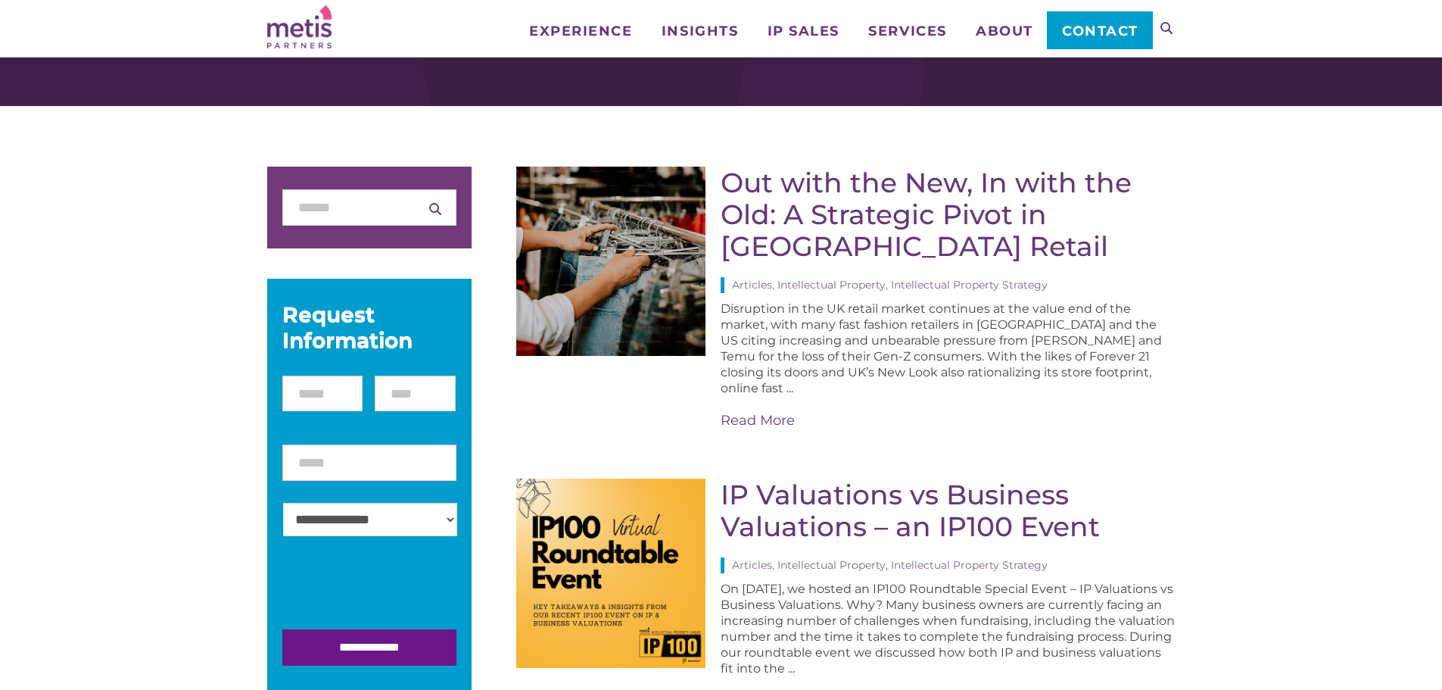
scroll to position [76, 0]
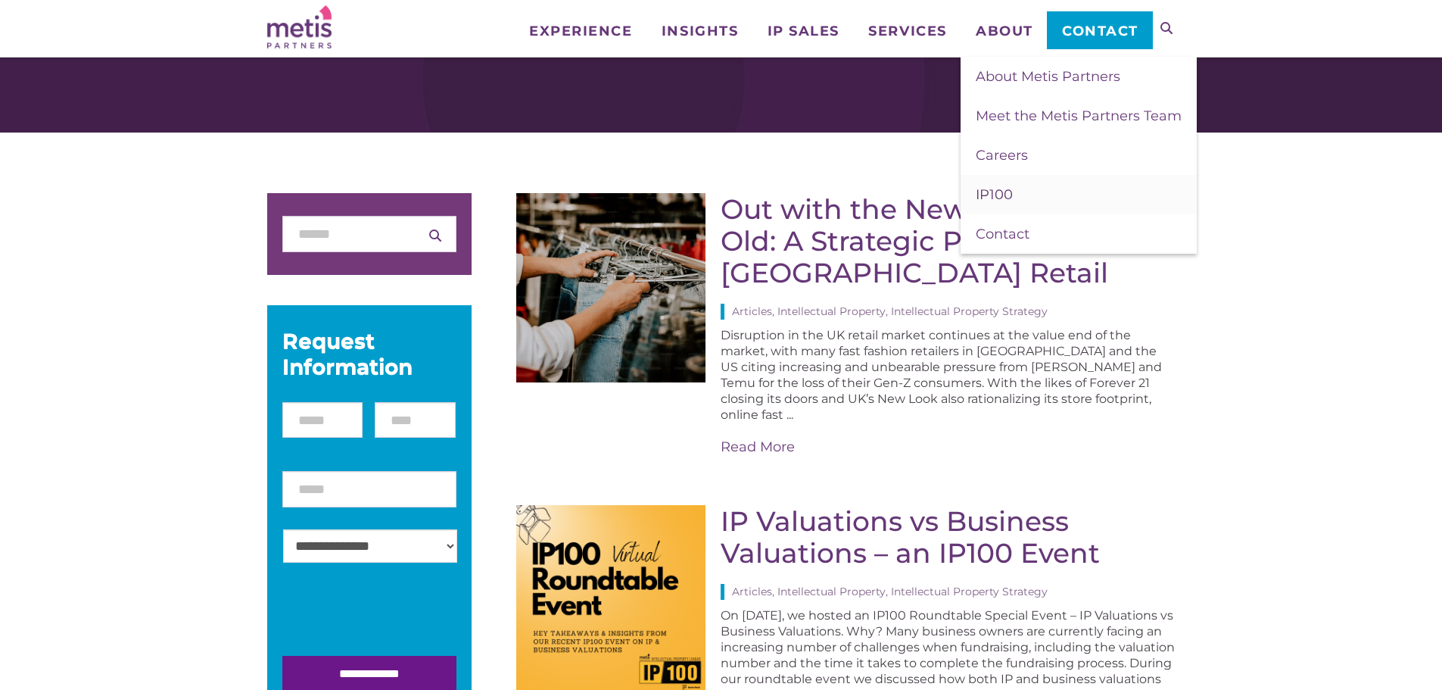
click at [1025, 195] on link "IP100" at bounding box center [1079, 194] width 236 height 39
